Goal: Understand process/instructions: Learn about a topic

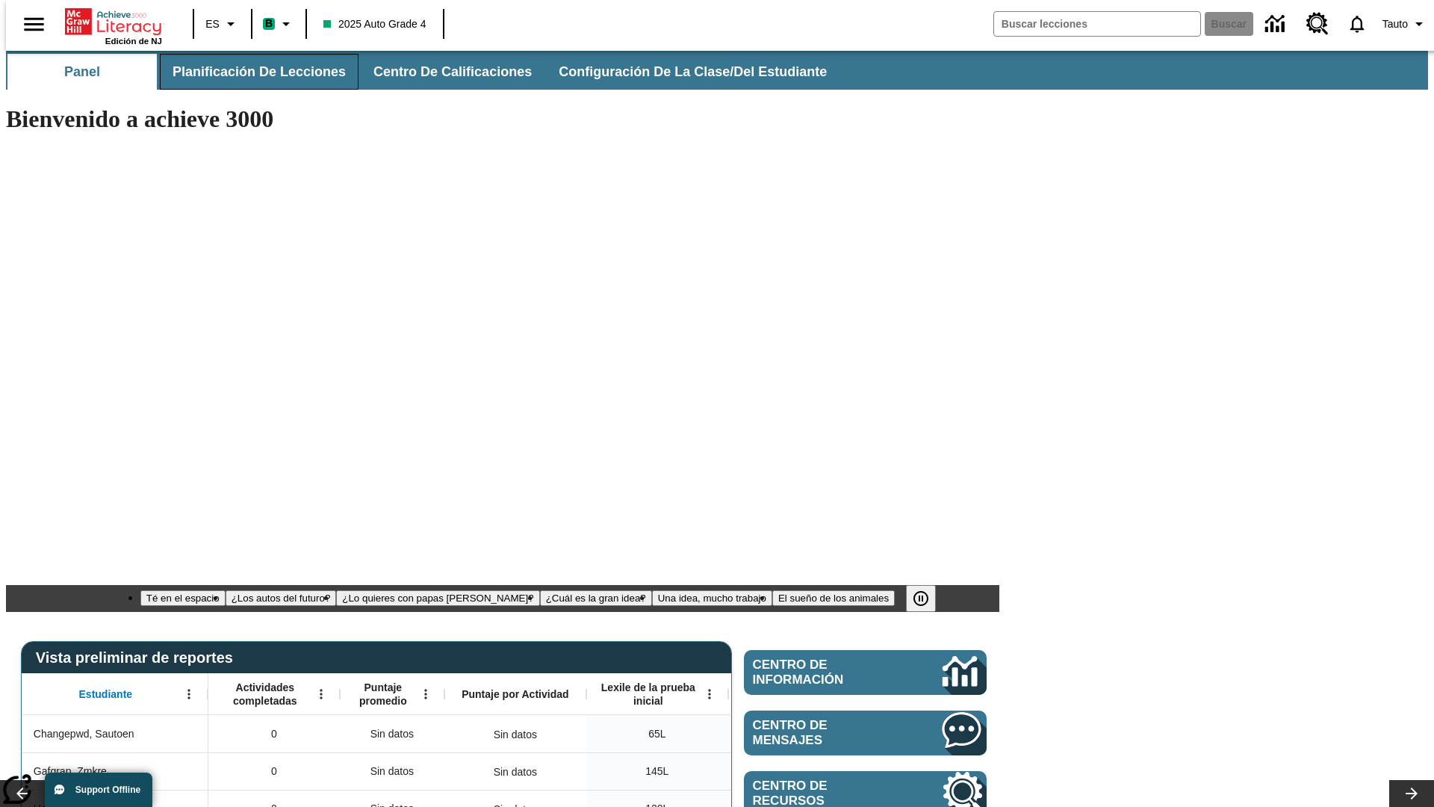
click at [250, 72] on span "Planificación de lecciones" at bounding box center [259, 71] width 173 height 17
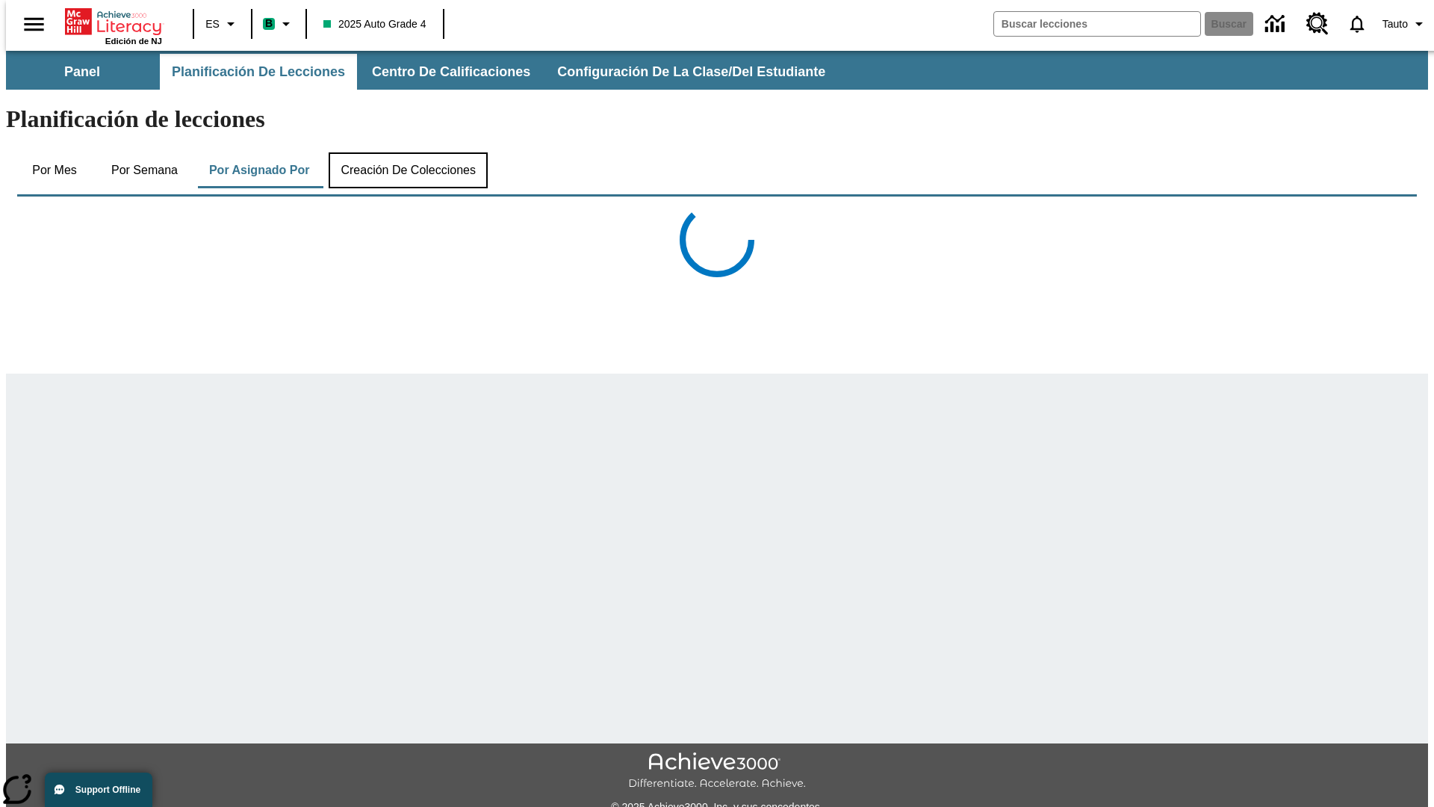
click at [405, 152] on button "Creación de colecciones" at bounding box center [408, 170] width 159 height 36
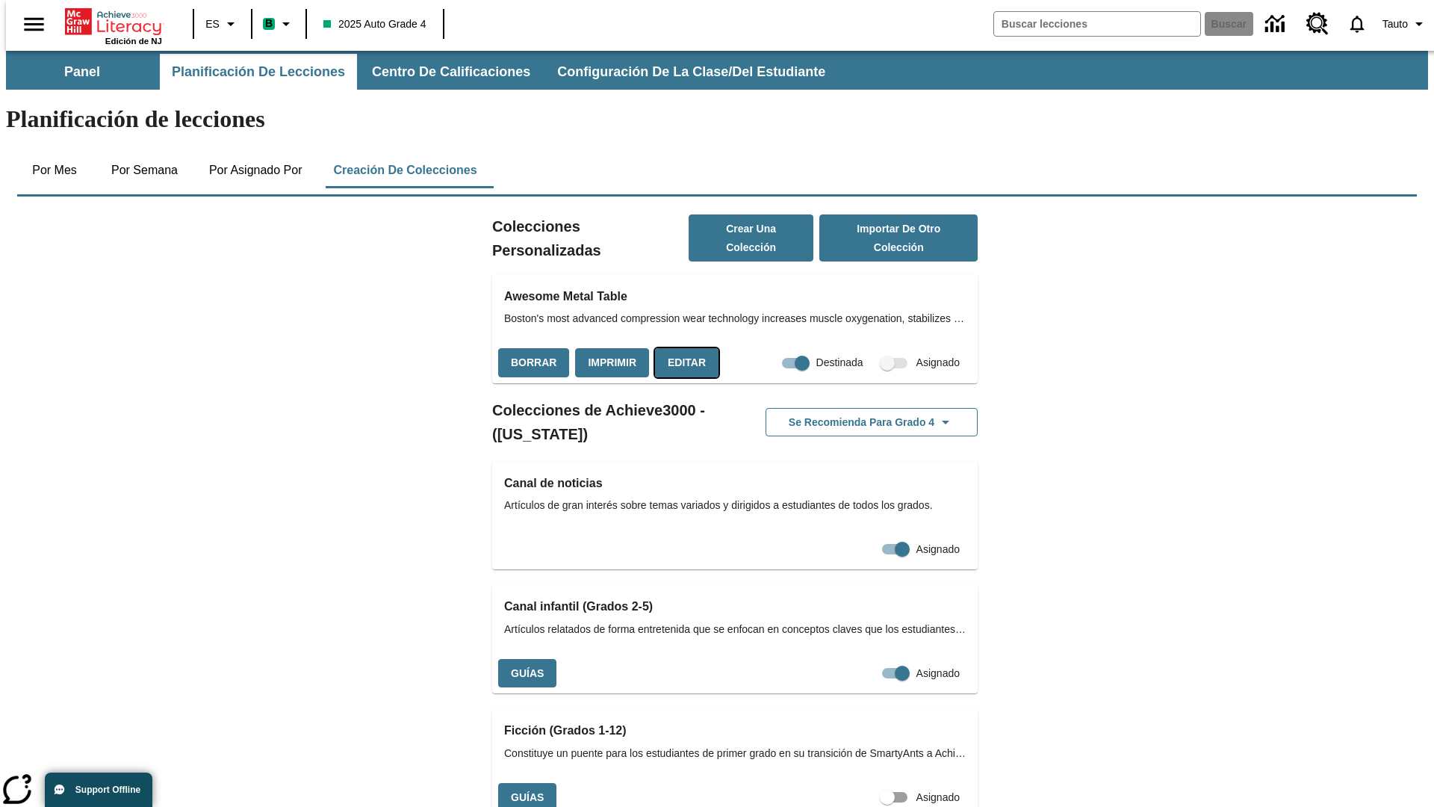
click at [682, 348] on button "Editar" at bounding box center [686, 362] width 63 height 29
